Goal: Information Seeking & Learning: Learn about a topic

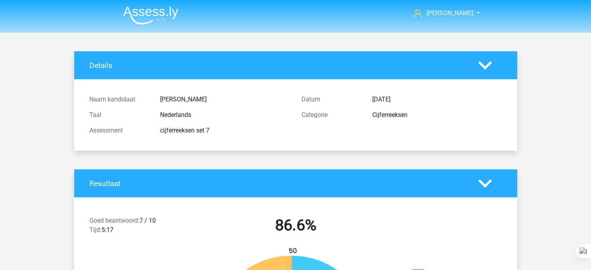
scroll to position [2076, 0]
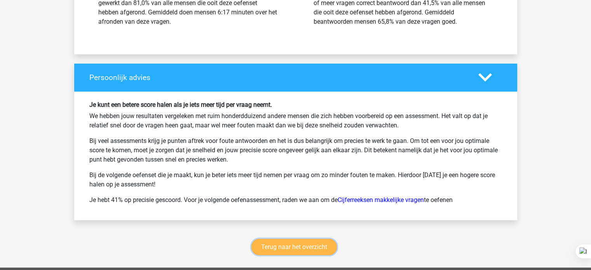
click at [301, 246] on link "Terug naar het overzicht" at bounding box center [295, 247] width 86 height 16
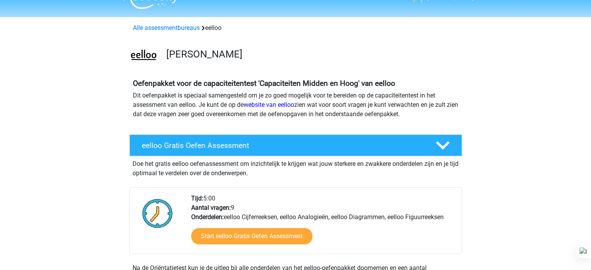
scroll to position [78, 0]
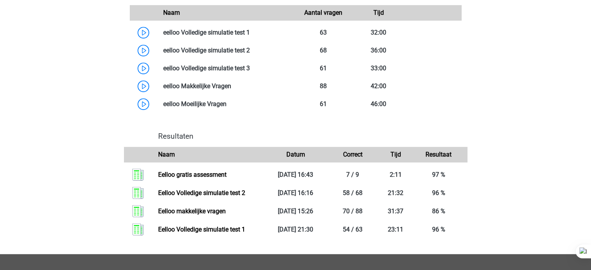
scroll to position [467, 0]
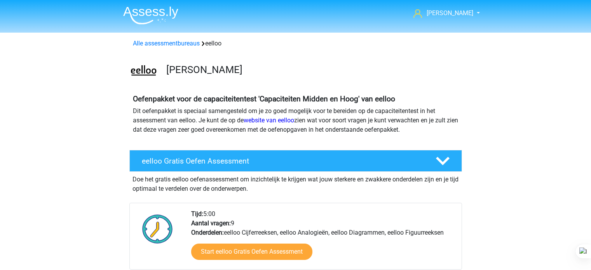
scroll to position [467, 0]
